Goal: Navigation & Orientation: Find specific page/section

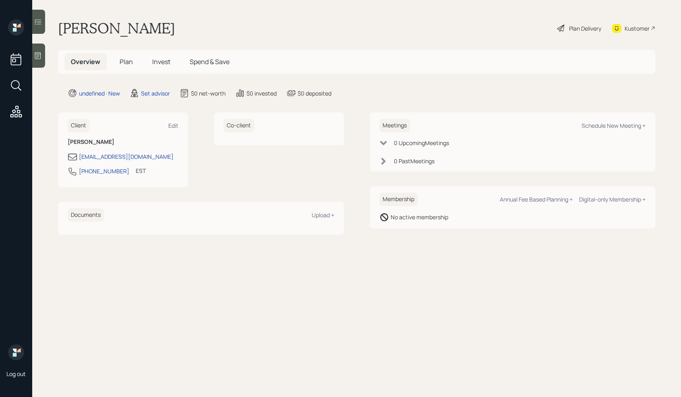
click at [37, 52] on icon at bounding box center [38, 56] width 8 height 8
